Goal: Task Accomplishment & Management: Use online tool/utility

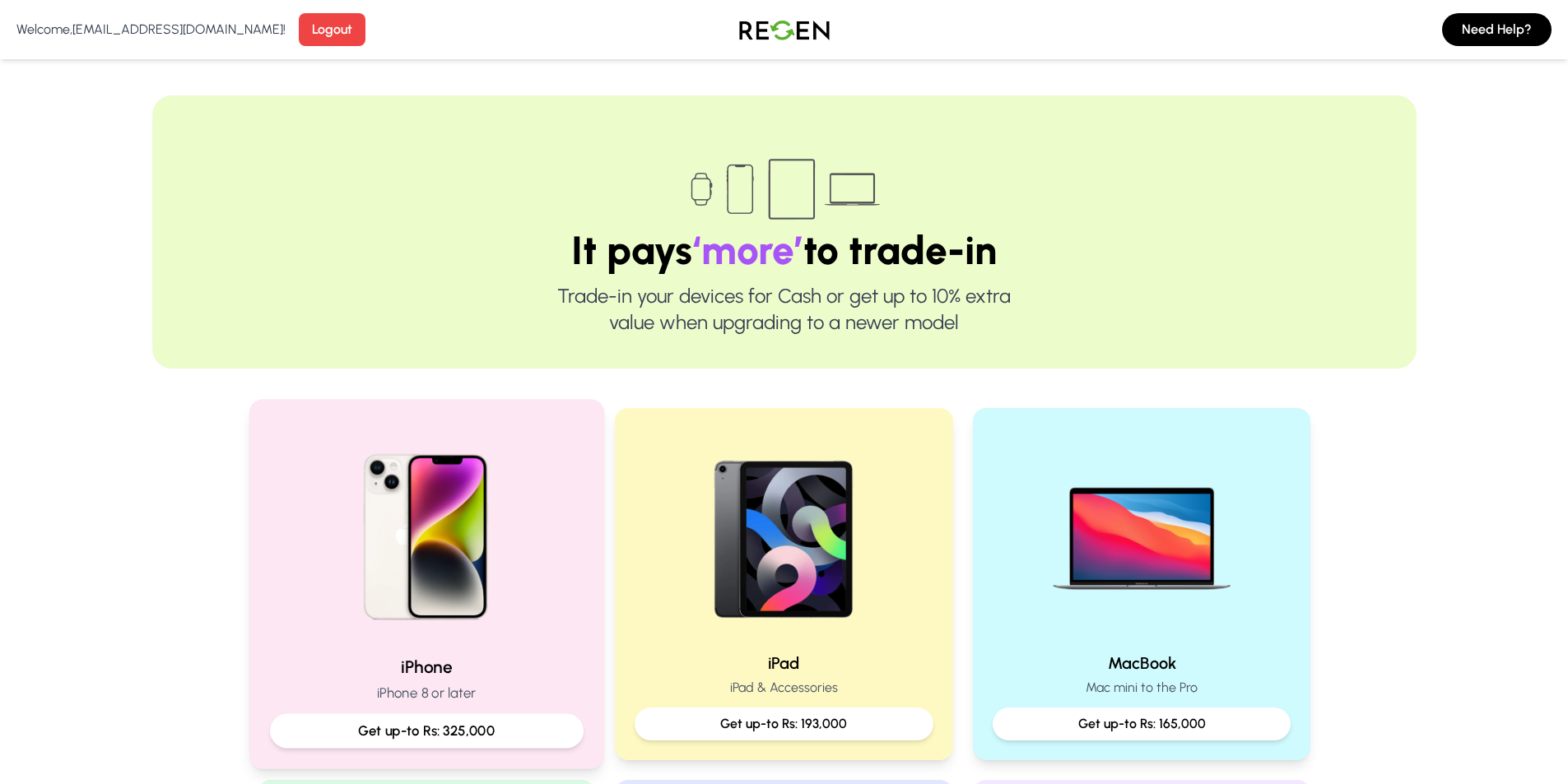
scroll to position [82, 0]
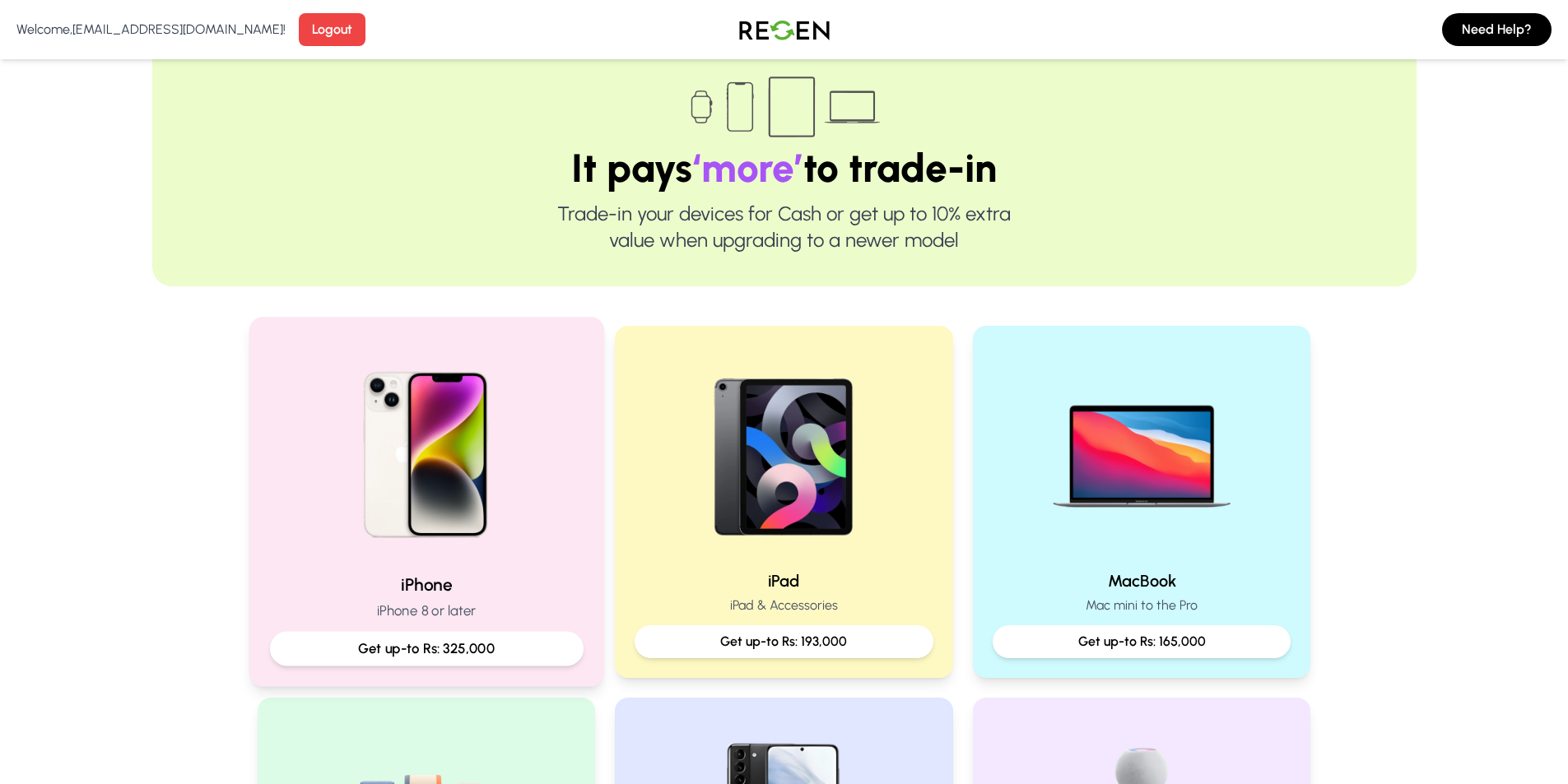
click at [514, 440] on img at bounding box center [425, 448] width 221 height 221
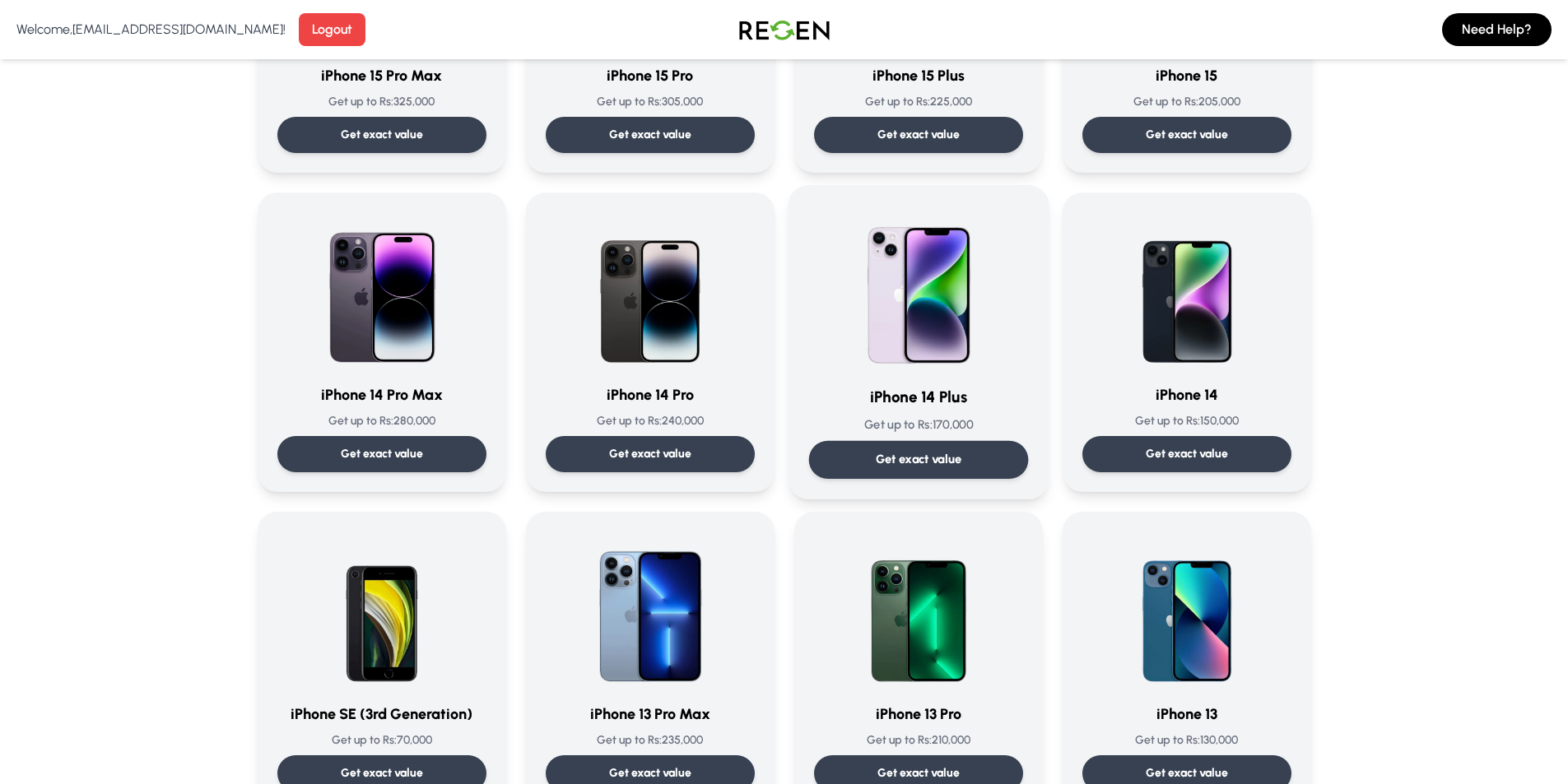
scroll to position [329, 0]
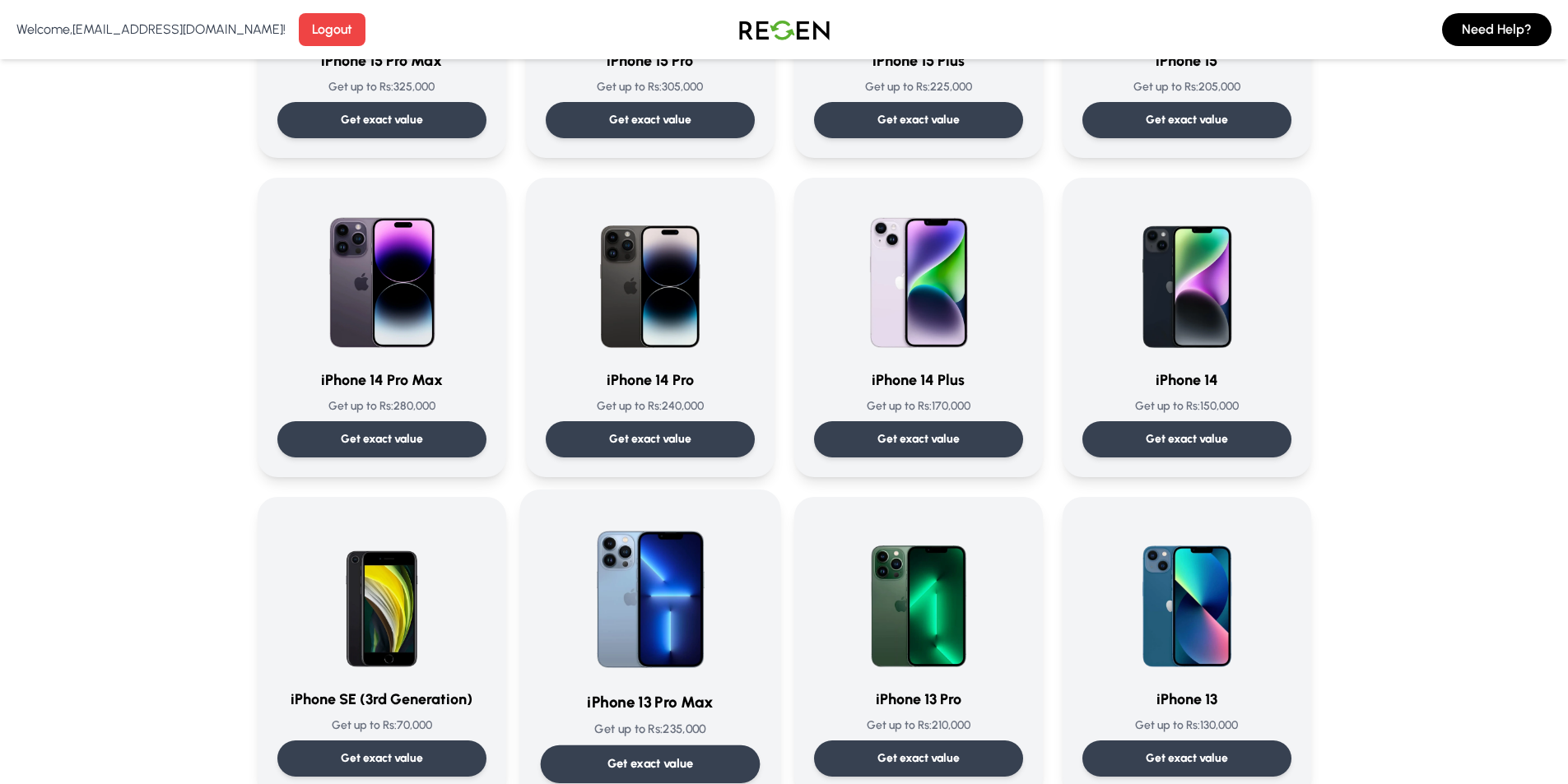
click at [697, 581] on img at bounding box center [650, 593] width 166 height 166
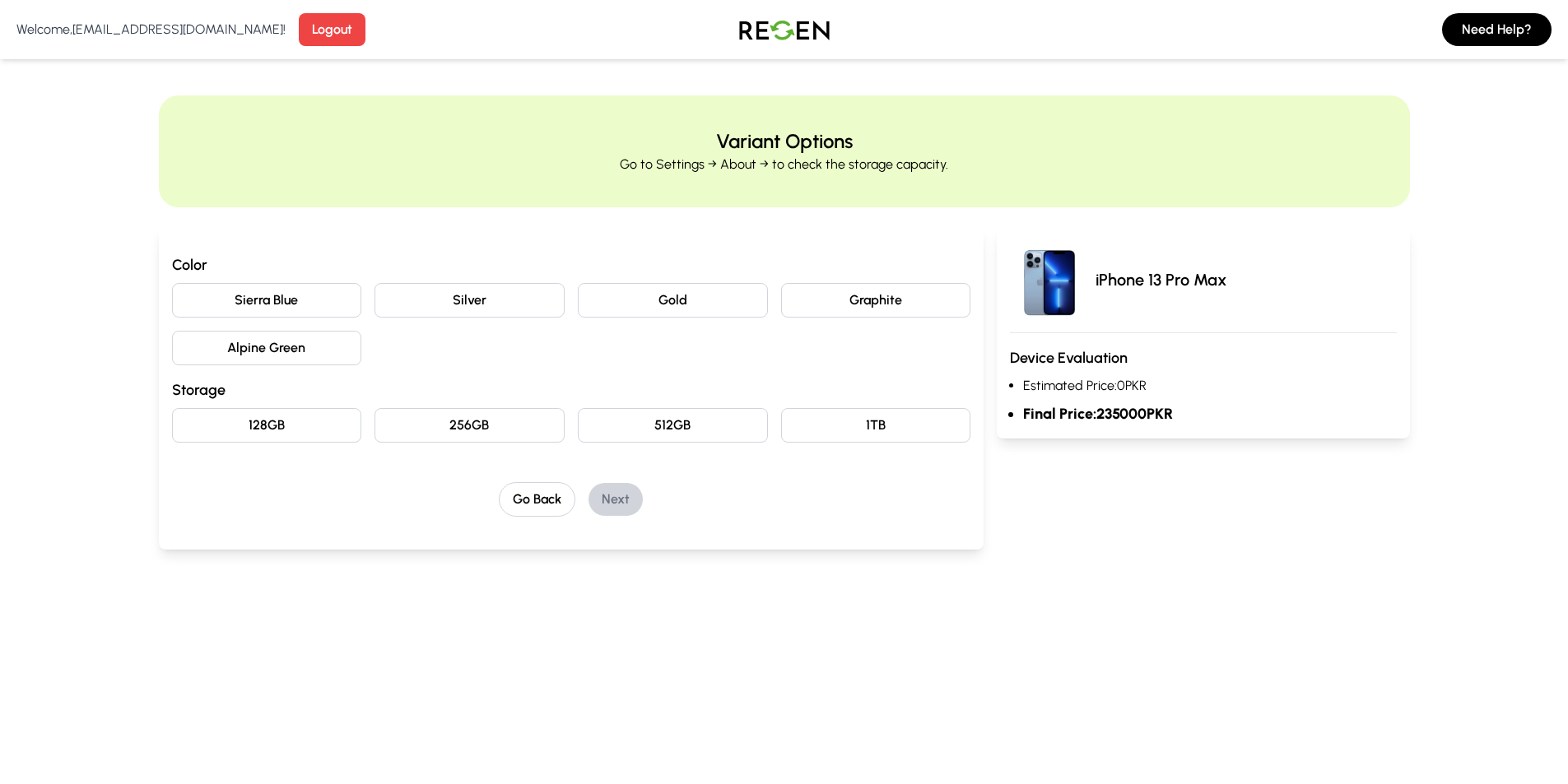
click at [270, 295] on button "Sierra Blue" at bounding box center [267, 300] width 190 height 35
drag, startPoint x: 505, startPoint y: 434, endPoint x: 623, endPoint y: 459, distance: 120.6
click at [505, 432] on button "256GB" at bounding box center [469, 425] width 190 height 35
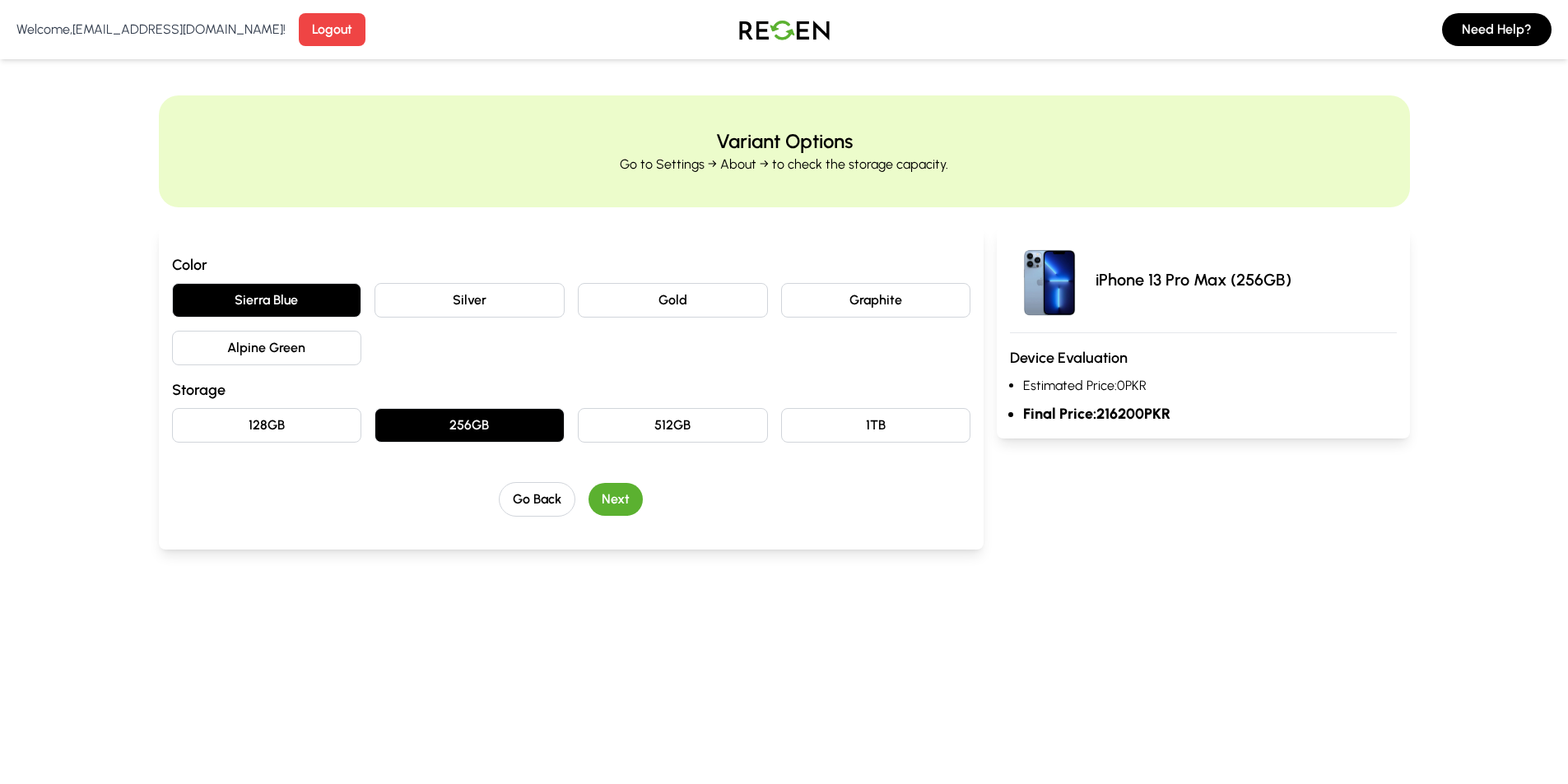
click at [611, 492] on button "Next" at bounding box center [615, 499] width 55 height 33
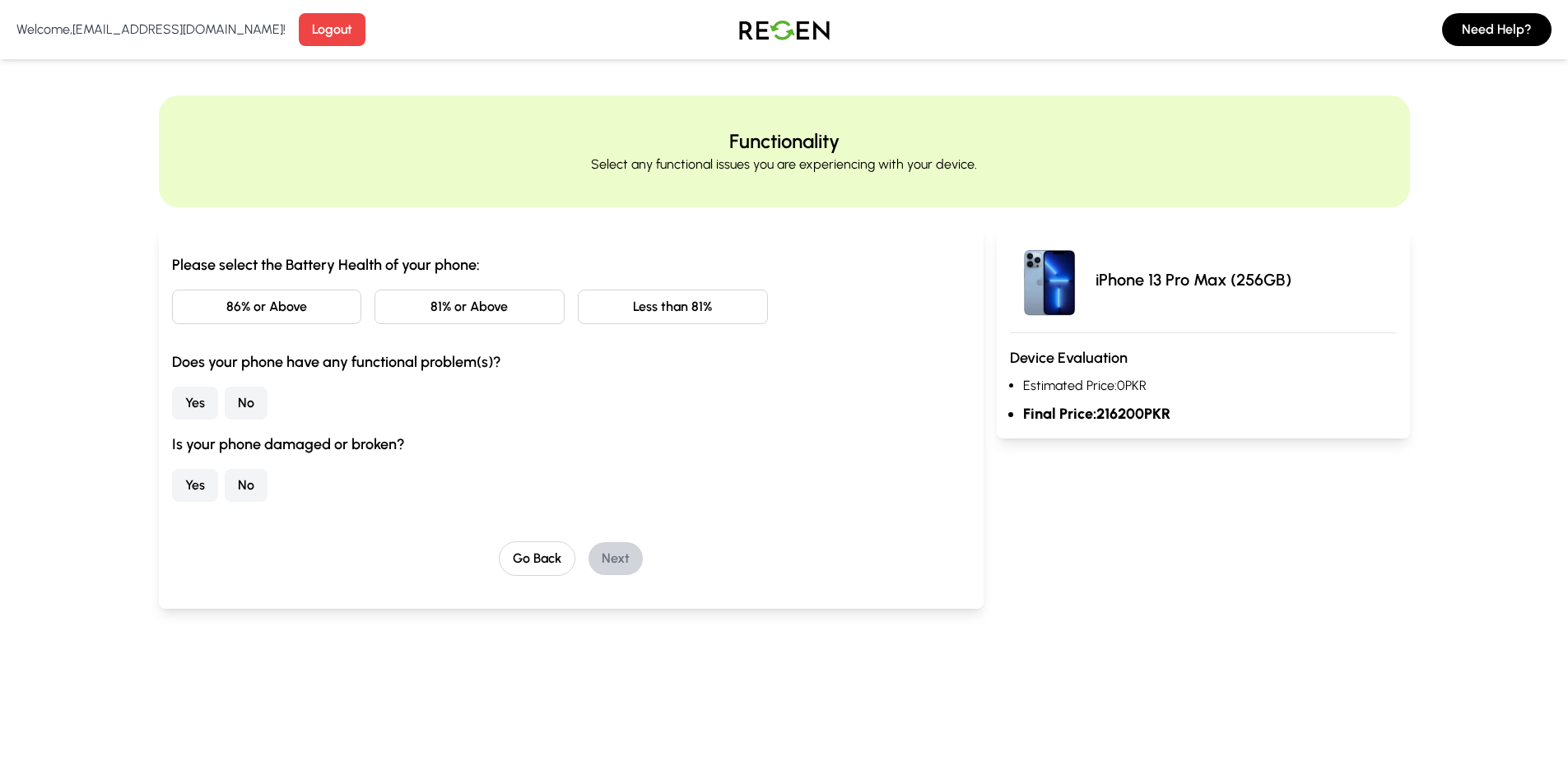
click at [631, 309] on button "Less than 81%" at bounding box center [672, 307] width 190 height 35
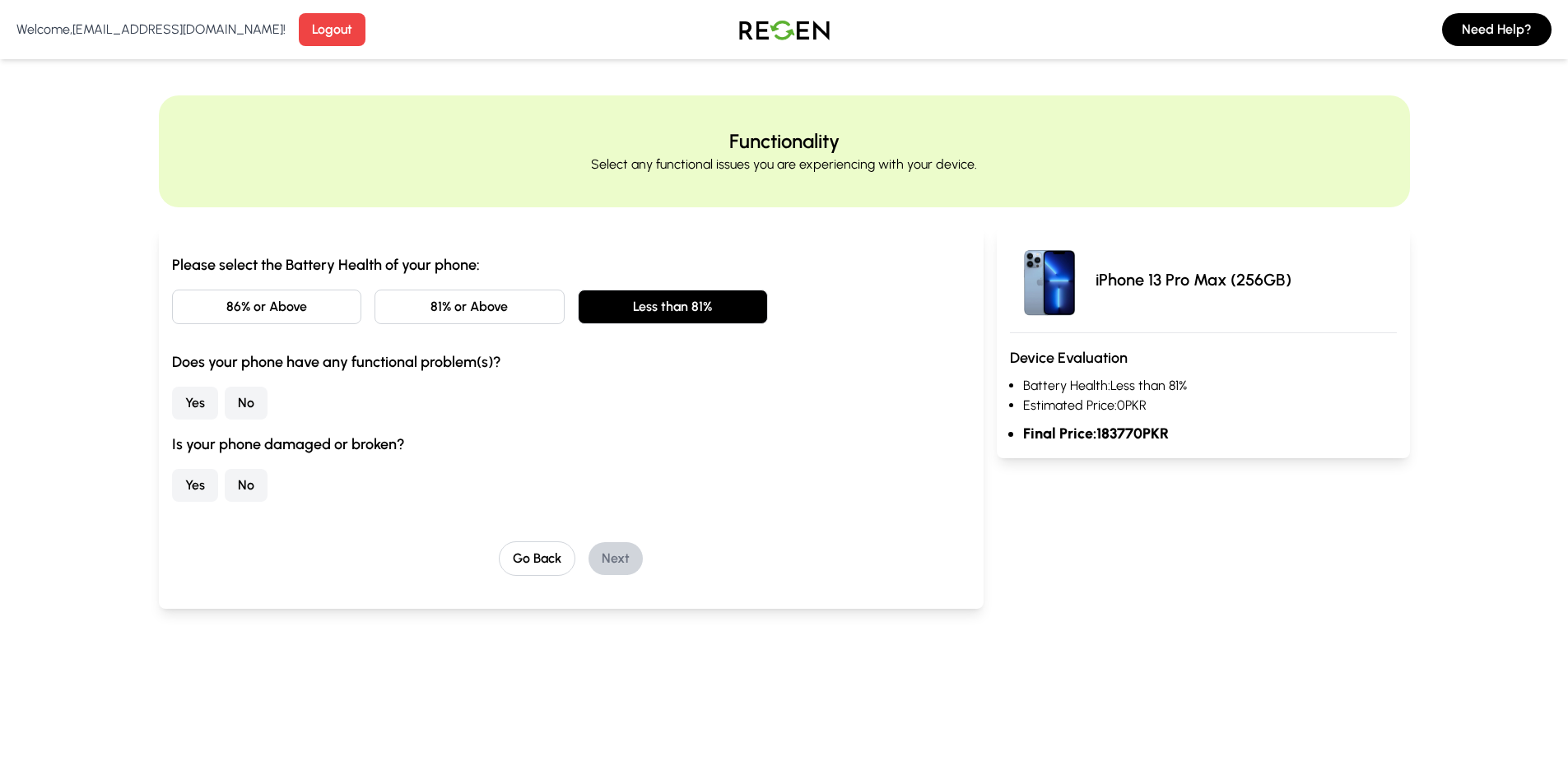
click at [509, 314] on button "81% or Above" at bounding box center [469, 307] width 190 height 35
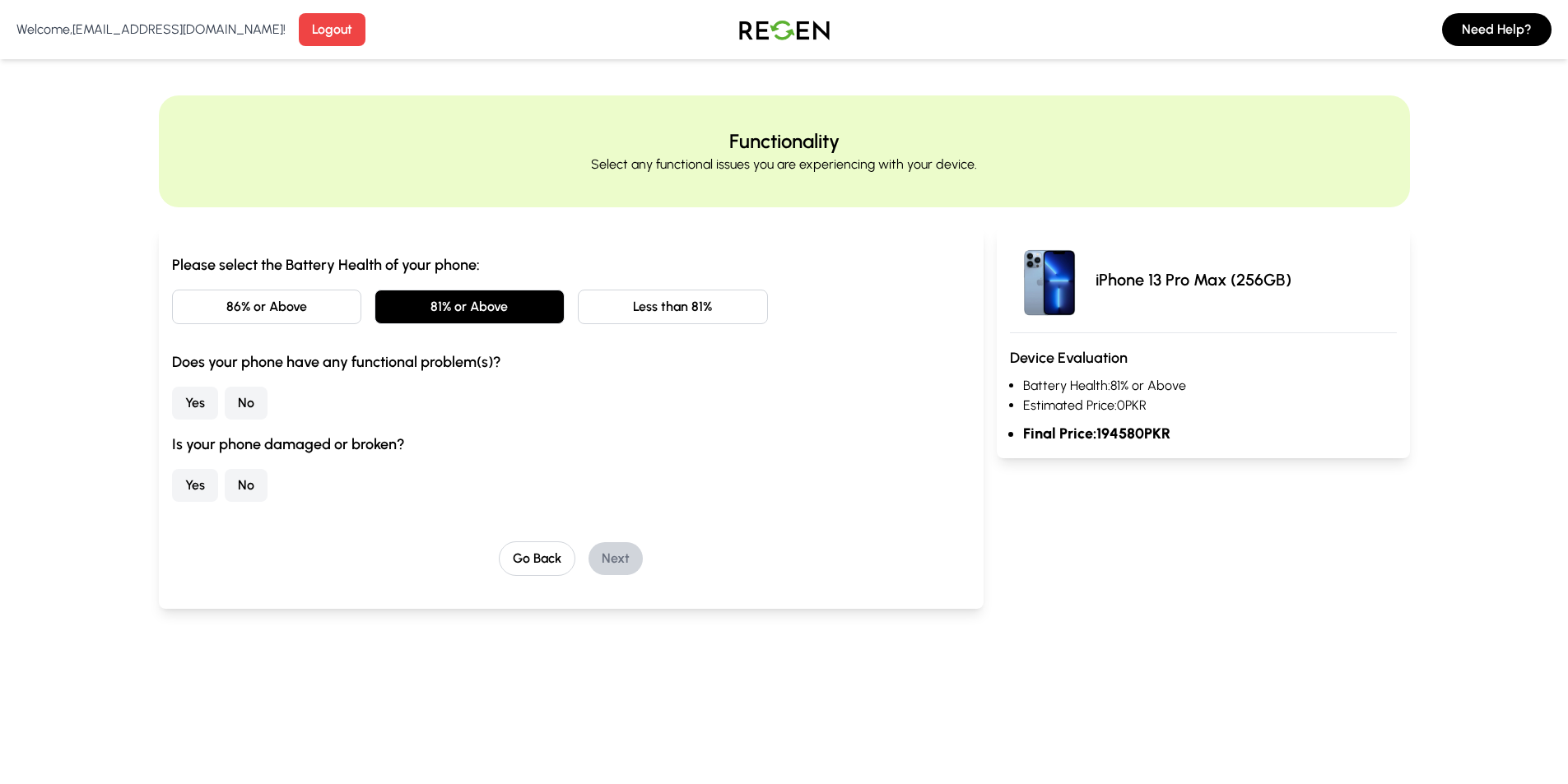
click at [247, 404] on button "No" at bounding box center [246, 403] width 43 height 33
click at [260, 490] on button "No" at bounding box center [246, 485] width 43 height 33
click at [615, 556] on button "Next" at bounding box center [615, 558] width 55 height 33
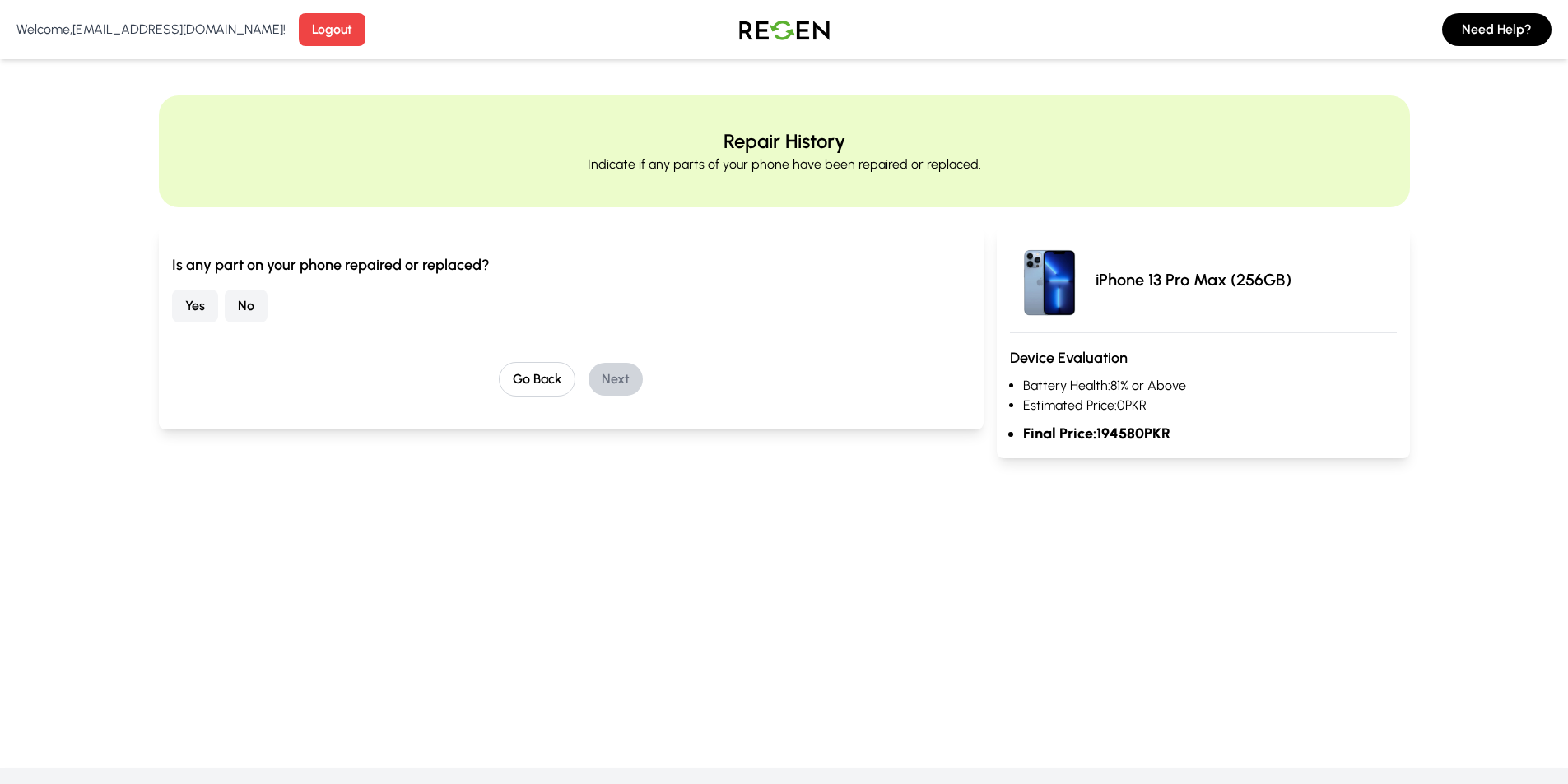
click at [258, 308] on button "No" at bounding box center [246, 306] width 43 height 33
click at [612, 382] on button "Next" at bounding box center [615, 379] width 55 height 33
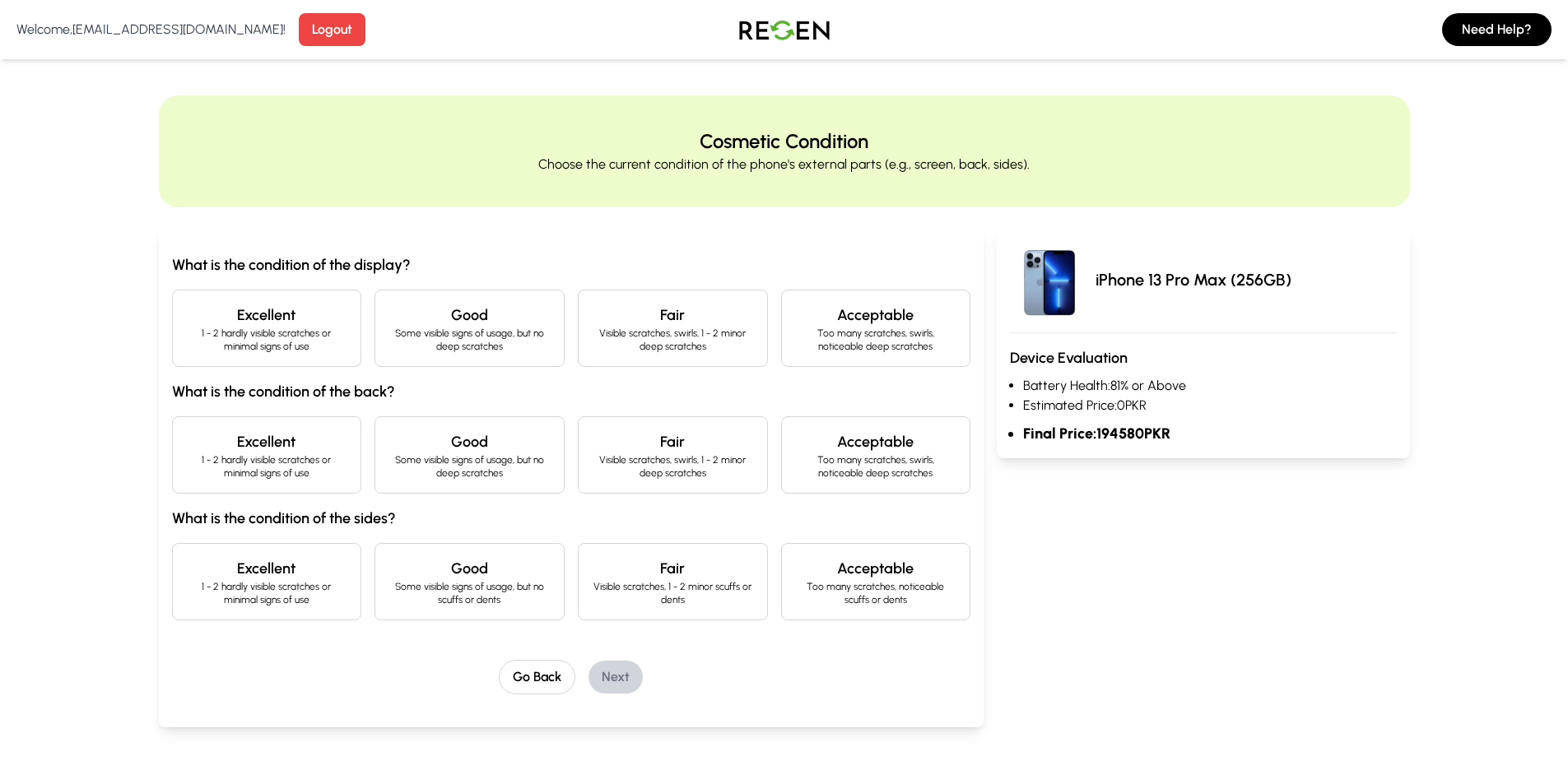
click at [268, 321] on h4 "Excellent" at bounding box center [267, 315] width 162 height 23
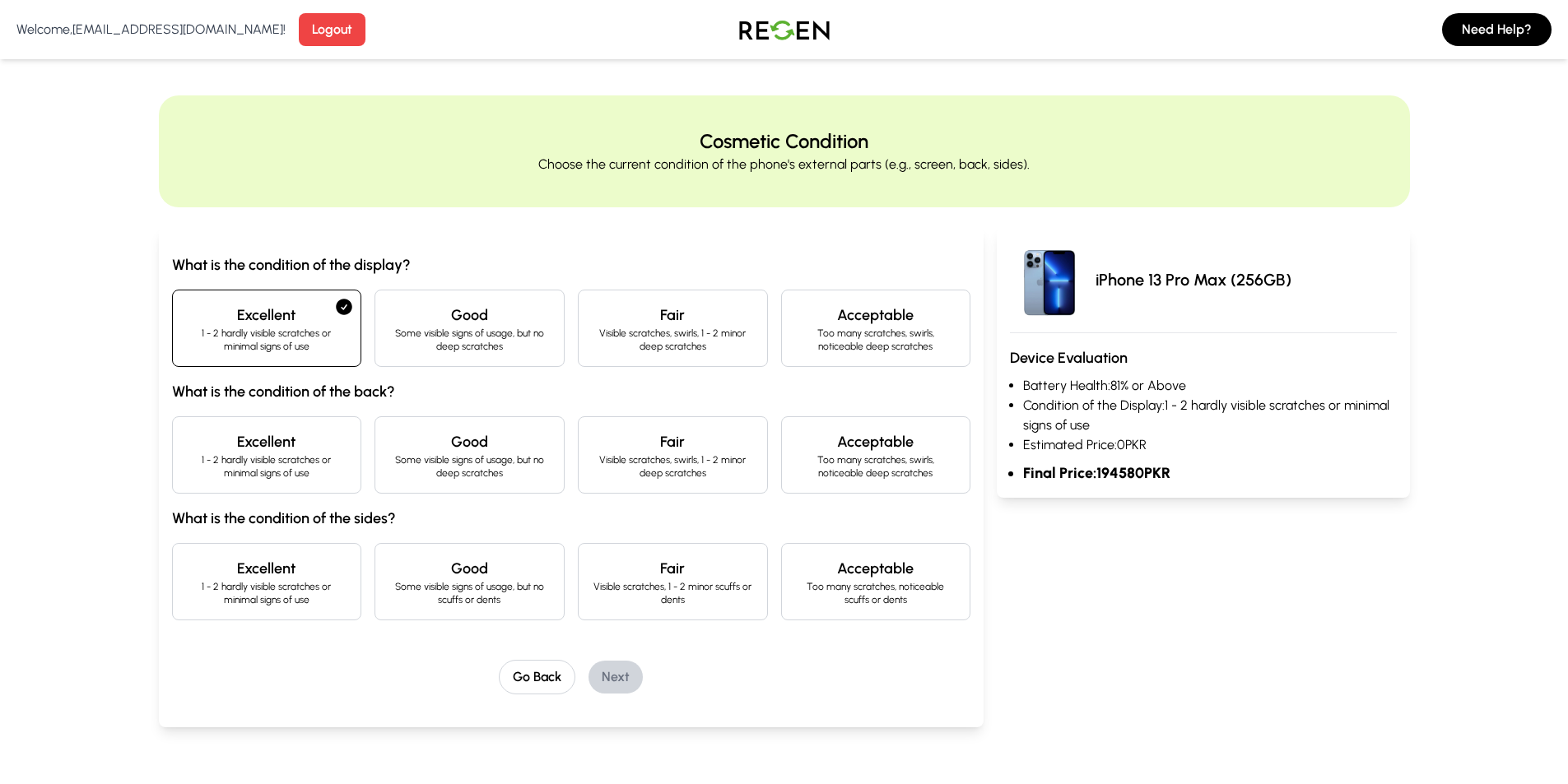
drag, startPoint x: 304, startPoint y: 478, endPoint x: 329, endPoint y: 554, distance: 80.0
click at [303, 478] on p "1 - 2 hardly visible scratches or minimal signs of use" at bounding box center [267, 466] width 162 height 26
click at [340, 586] on p "1 - 2 hardly visible scratches or minimal signs of use" at bounding box center [267, 592] width 162 height 26
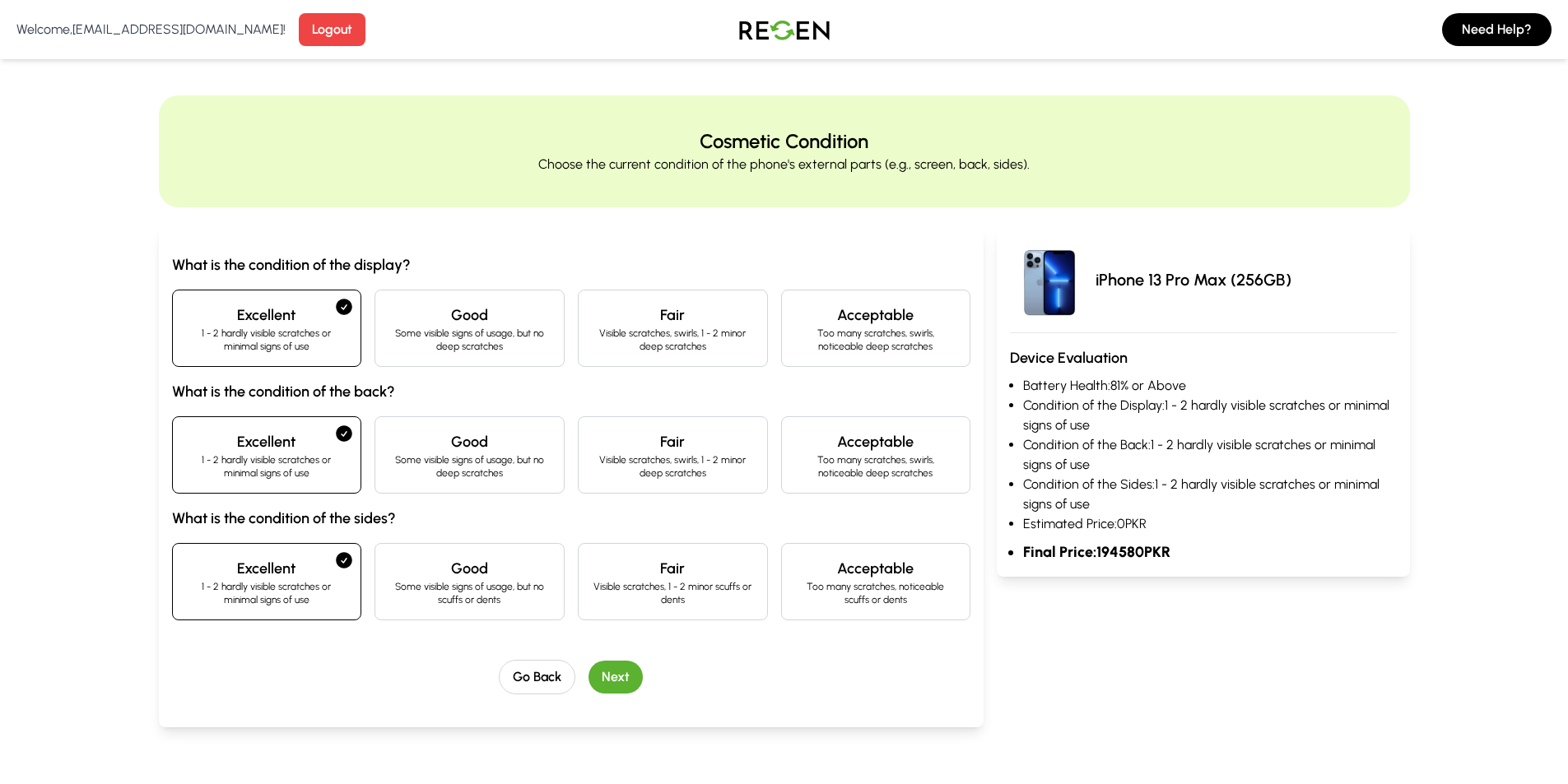
click at [608, 669] on button "Next" at bounding box center [615, 677] width 55 height 33
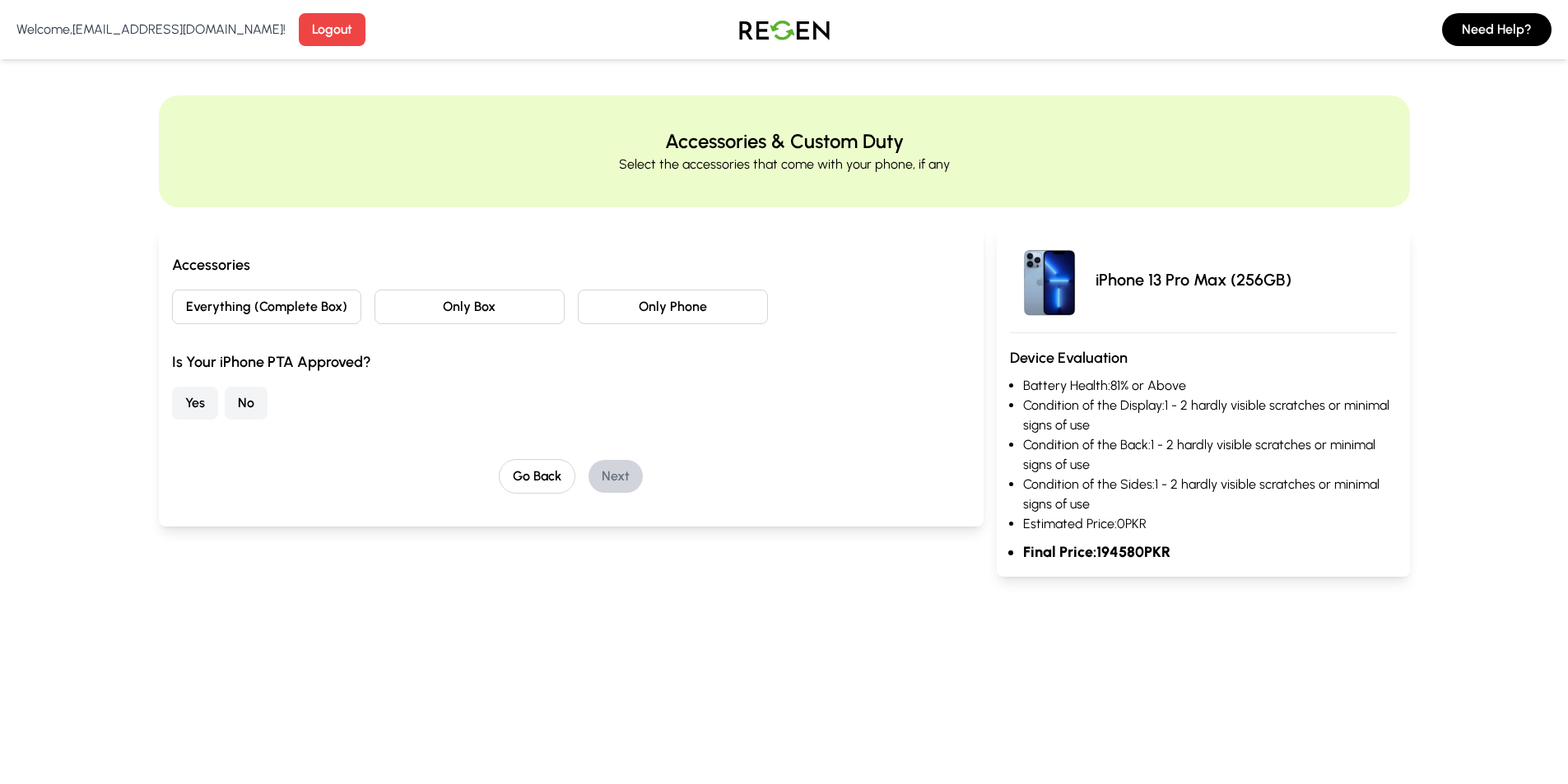
click at [336, 311] on button "Everything (Complete Box)" at bounding box center [267, 307] width 190 height 35
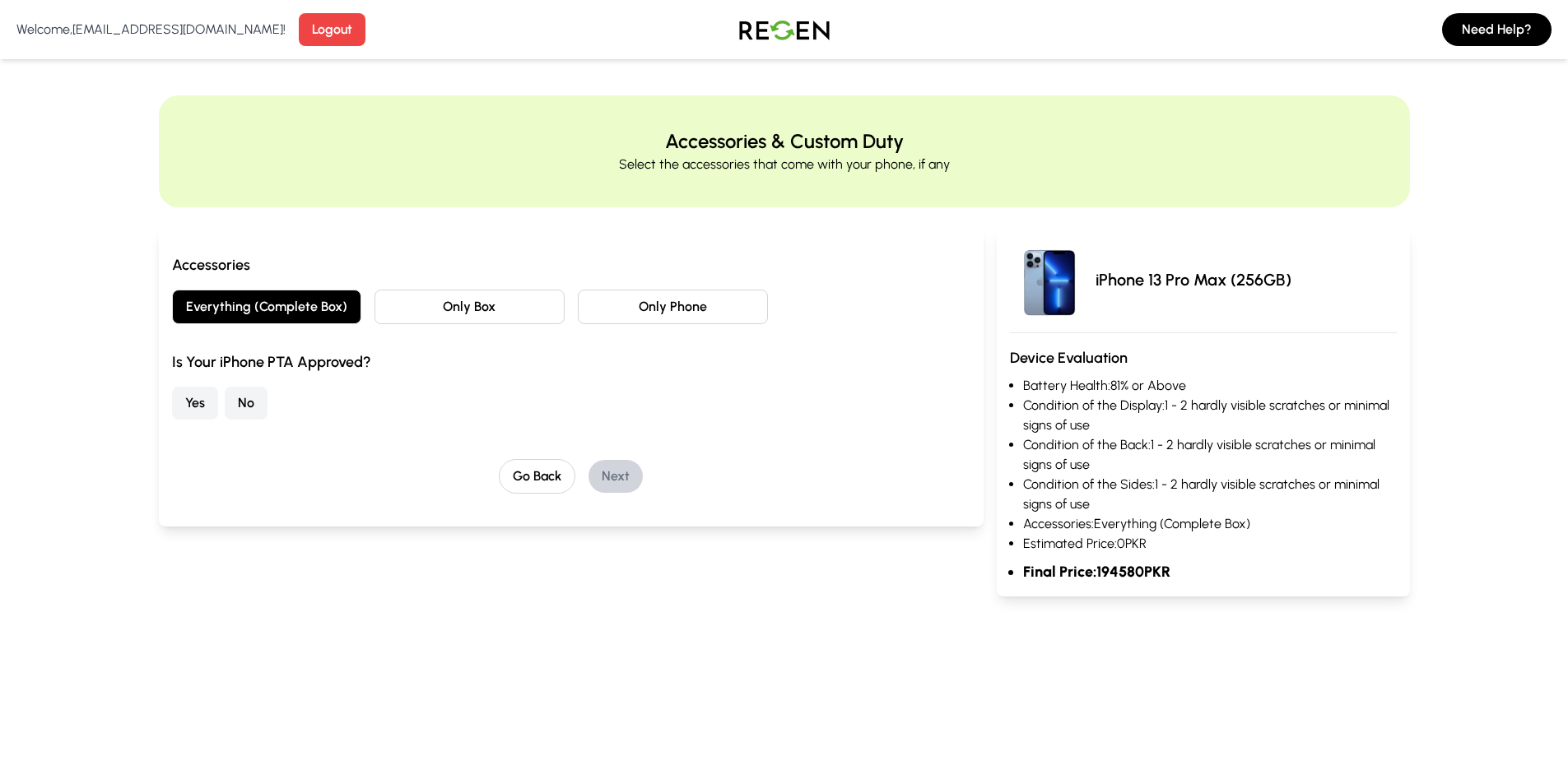
click at [245, 396] on button "No" at bounding box center [246, 403] width 43 height 33
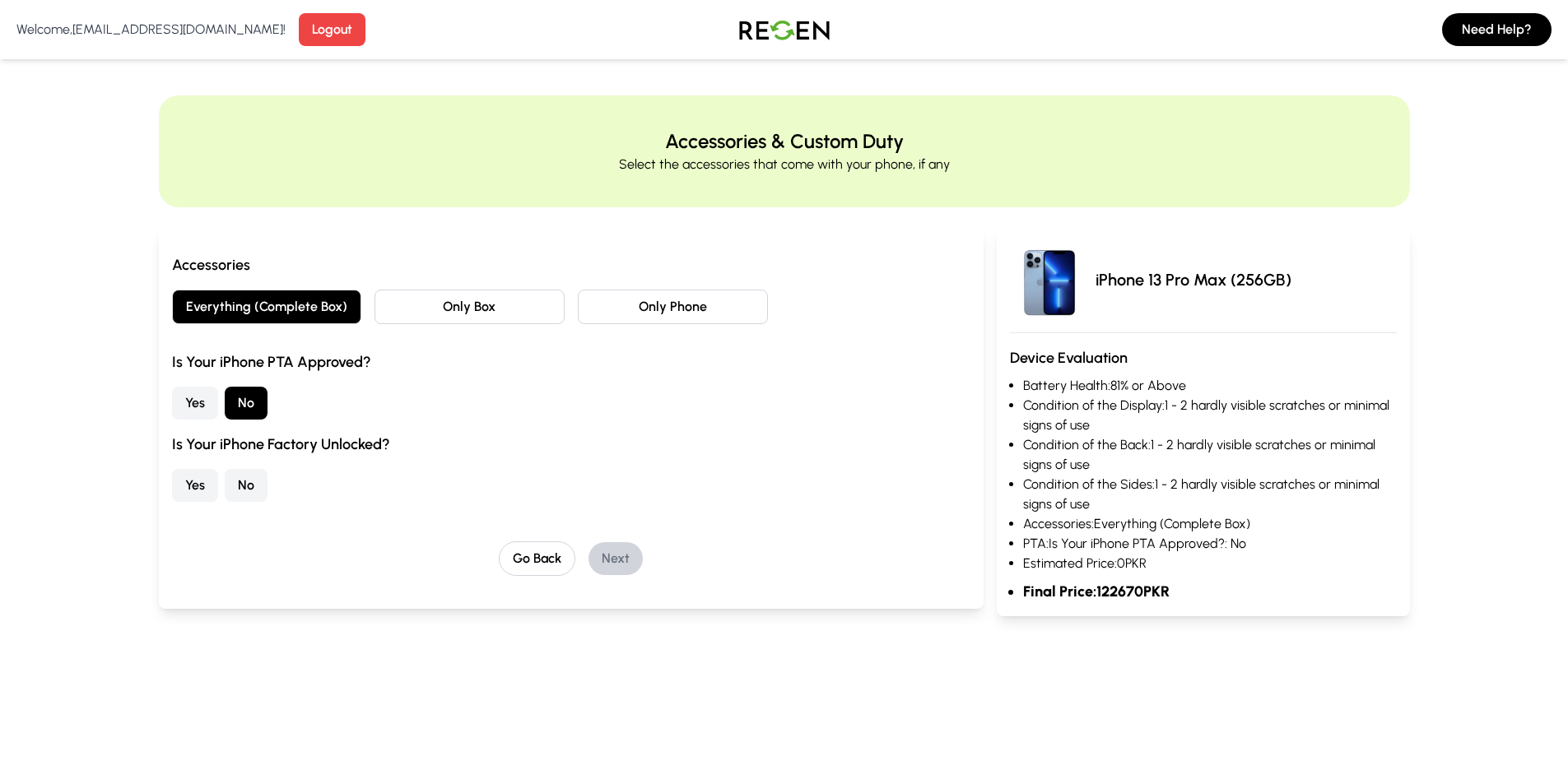
click at [247, 481] on button "No" at bounding box center [246, 485] width 43 height 33
click at [209, 483] on button "Yes" at bounding box center [194, 485] width 46 height 33
drag, startPoint x: 1097, startPoint y: 609, endPoint x: 1291, endPoint y: 663, distance: 201.4
click at [1291, 663] on main "Accessories & Custom Duty Select the accessories that come with your phone, if …" at bounding box center [784, 371] width 1568 height 711
click at [1263, 689] on main "Accessories & Custom Duty Select the accessories that come with your phone, if …" at bounding box center [784, 371] width 1568 height 711
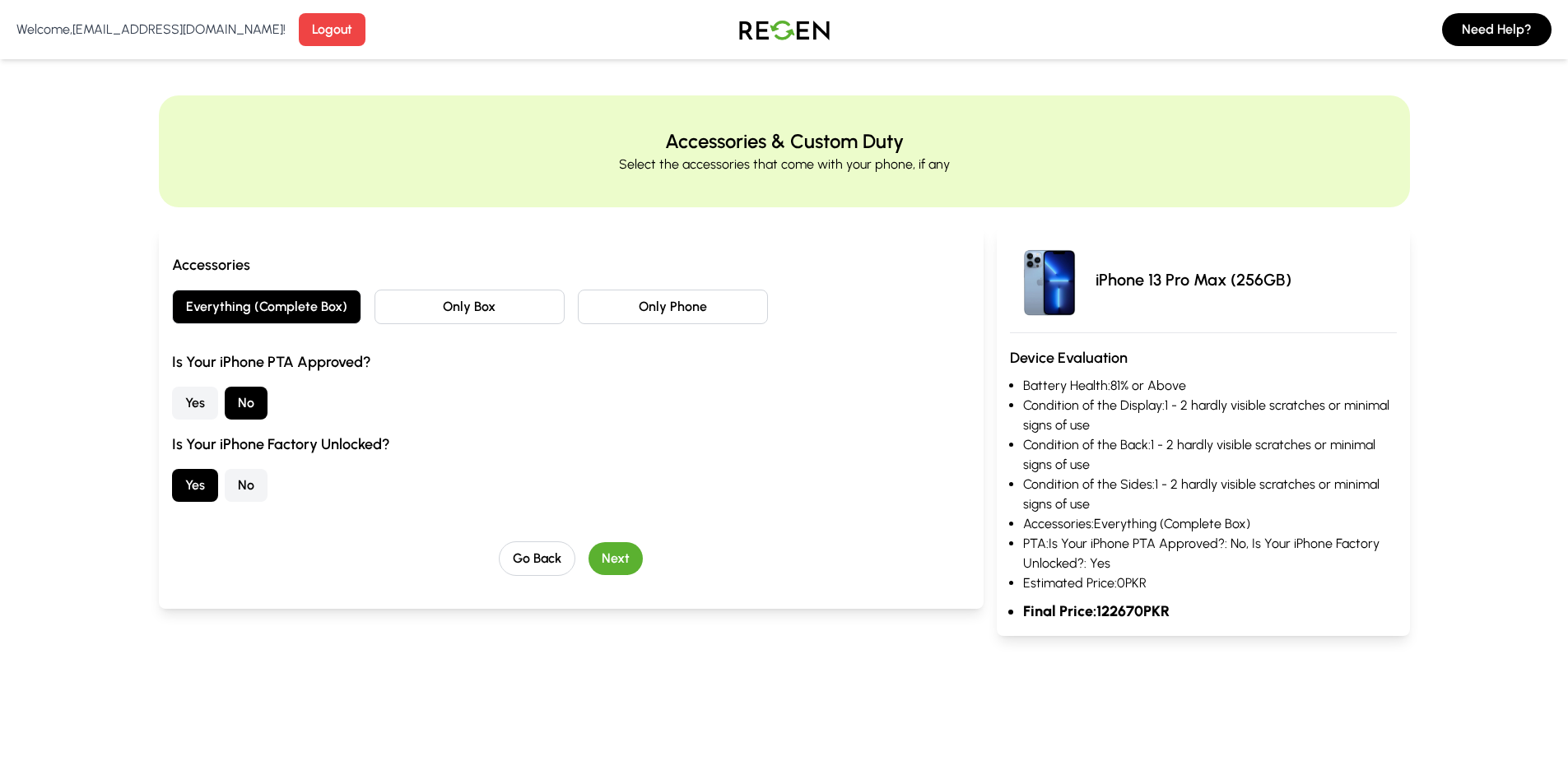
click at [607, 572] on button "Next" at bounding box center [615, 558] width 55 height 33
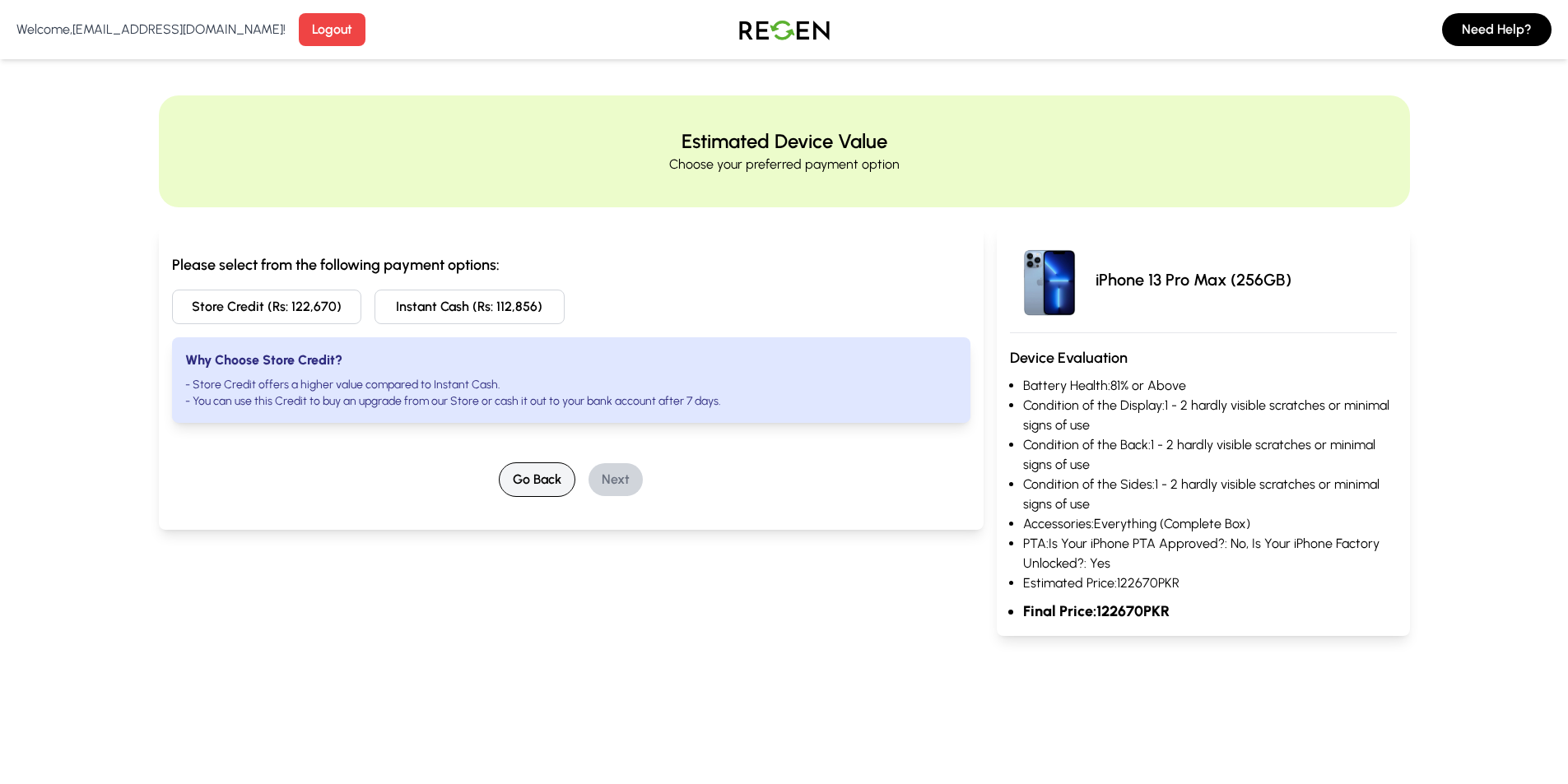
click at [536, 470] on button "Go Back" at bounding box center [537, 480] width 77 height 35
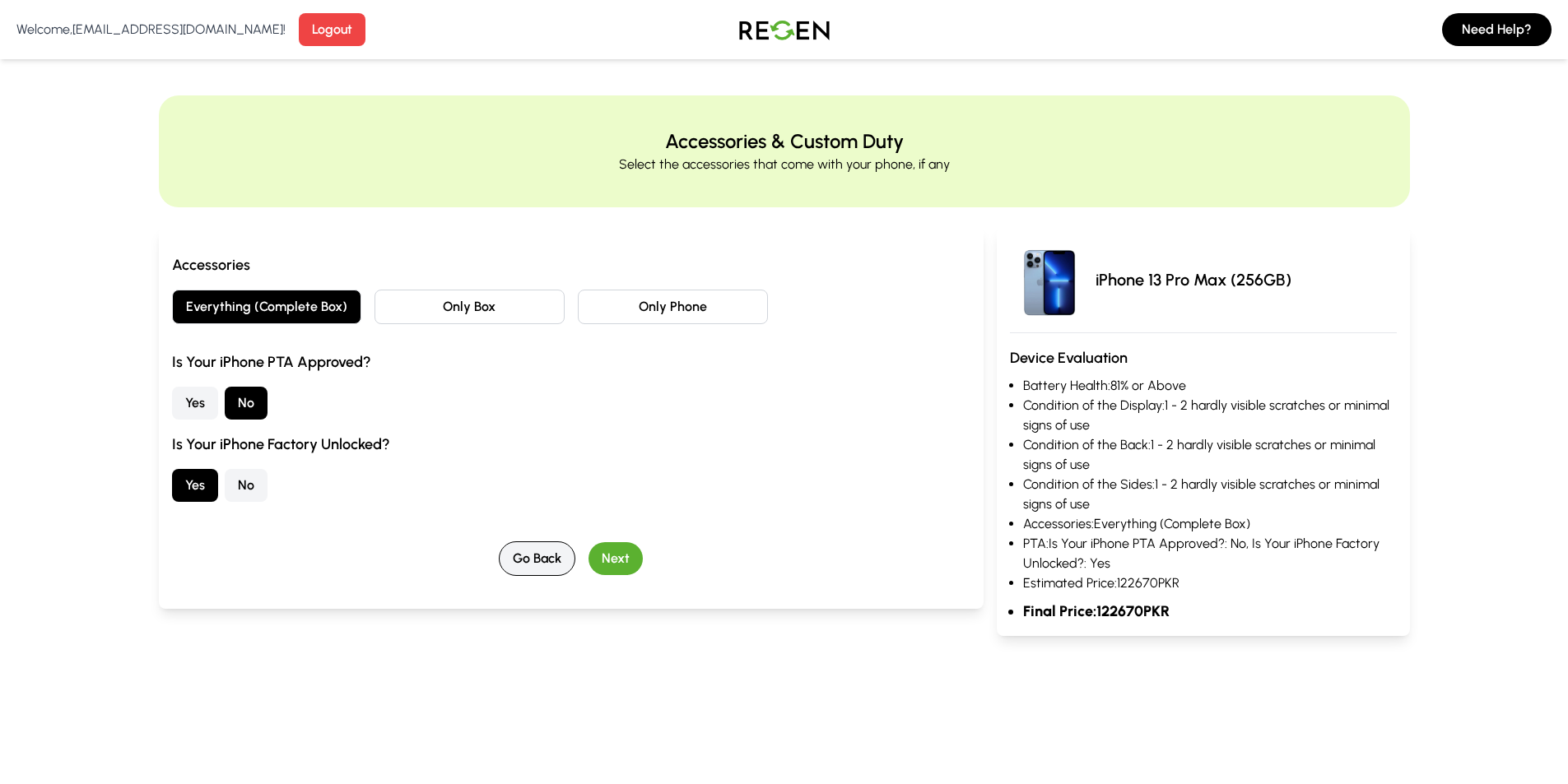
click at [536, 548] on button "Go Back" at bounding box center [537, 558] width 77 height 35
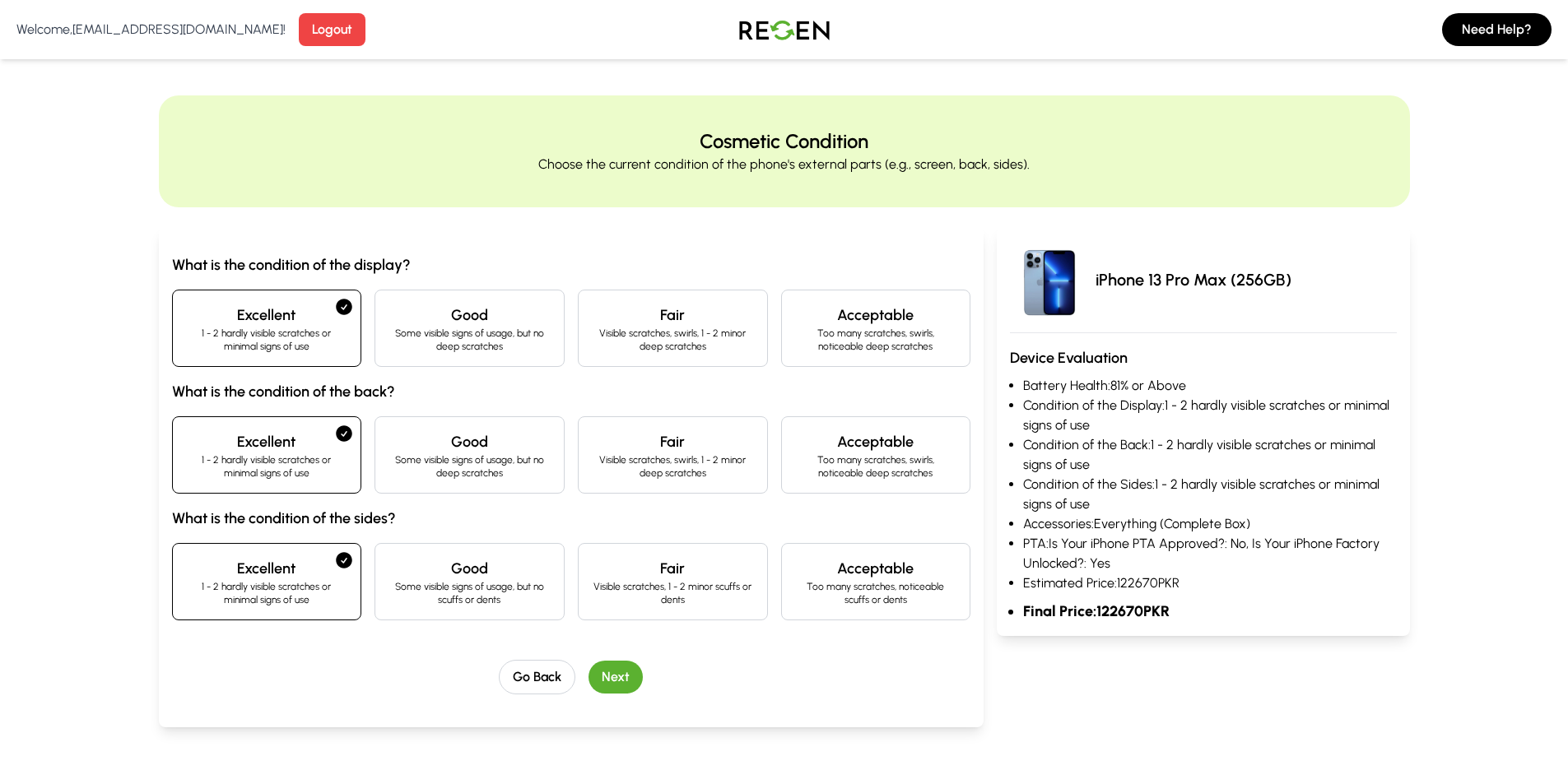
click at [562, 696] on div "What is the condition of the display? Excellent 1 - 2 hardly visible scratches …" at bounding box center [571, 477] width 825 height 500
click at [491, 669] on div "Go Back Next" at bounding box center [571, 677] width 799 height 35
click at [523, 665] on button "Go Back" at bounding box center [537, 677] width 77 height 35
